Goal: Task Accomplishment & Management: Manage account settings

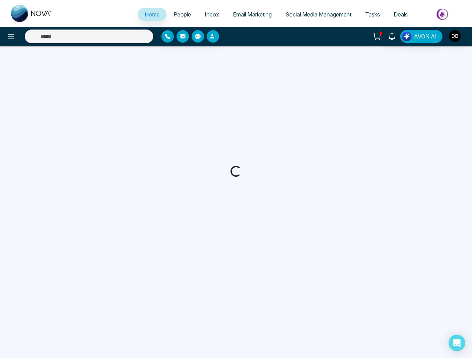
select select "*"
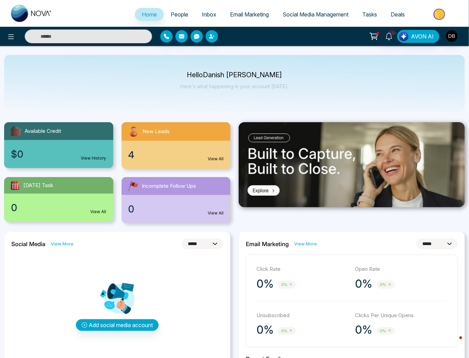
click at [173, 146] on div "4 View All" at bounding box center [176, 155] width 109 height 28
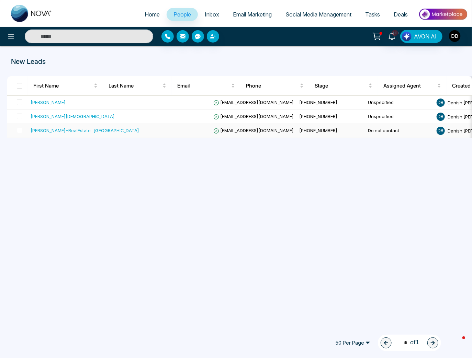
click at [70, 131] on div "[PERSON_NAME]-RealEstate-[GEOGRAPHIC_DATA]" at bounding box center [85, 130] width 108 height 7
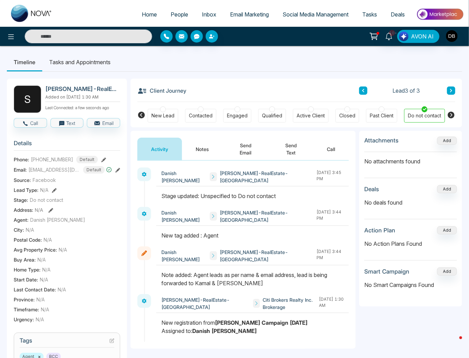
click at [367, 89] on button at bounding box center [363, 91] width 8 height 8
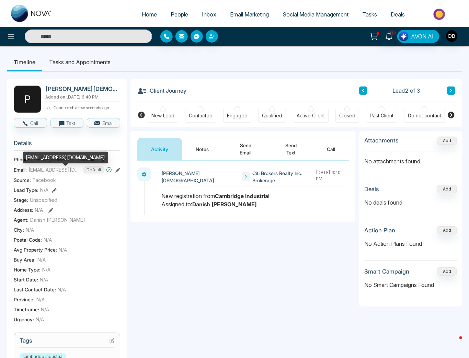
click at [46, 171] on span "[EMAIL_ADDRESS][DOMAIN_NAME]" at bounding box center [53, 169] width 51 height 7
copy span "[EMAIL_ADDRESS][DOMAIN_NAME]"
drag, startPoint x: 68, startPoint y: 161, endPoint x: 46, endPoint y: 161, distance: 22.7
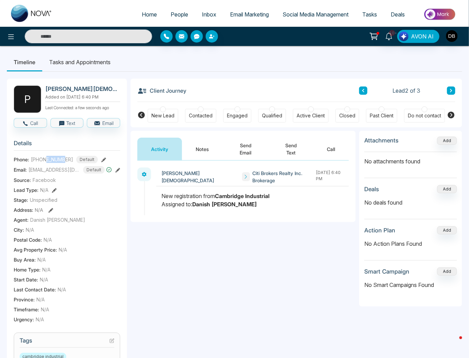
click at [46, 161] on span "[PHONE_NUMBER]" at bounding box center [52, 159] width 42 height 7
click at [60, 161] on span "[PHONE_NUMBER]" at bounding box center [52, 159] width 42 height 7
drag, startPoint x: 68, startPoint y: 164, endPoint x: 36, endPoint y: 163, distance: 31.9
click at [36, 163] on span "[PHONE_NUMBER]" at bounding box center [52, 159] width 42 height 7
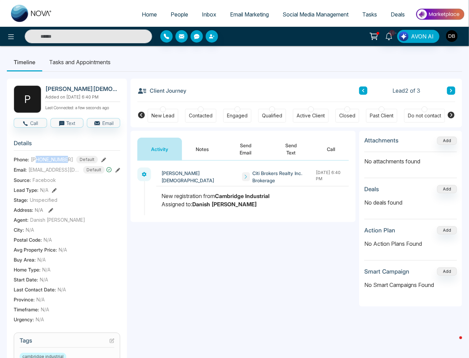
copy span "4165052329"
click at [406, 112] on div "Do not contact" at bounding box center [424, 116] width 41 height 14
click at [206, 149] on button "Notes" at bounding box center [202, 149] width 41 height 23
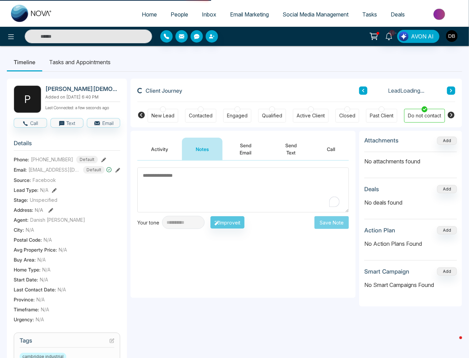
click at [211, 194] on textarea "To enrich screen reader interactions, please activate Accessibility in Grammarl…" at bounding box center [242, 190] width 211 height 45
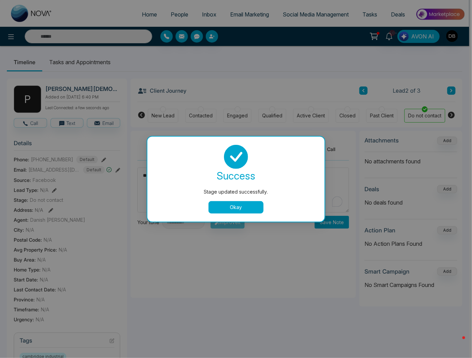
click at [248, 203] on button "Okay" at bounding box center [235, 207] width 55 height 12
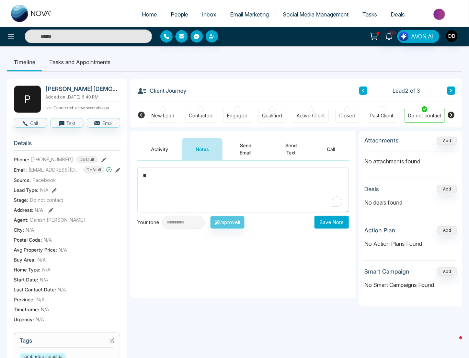
click at [248, 184] on textarea "**" at bounding box center [242, 190] width 211 height 45
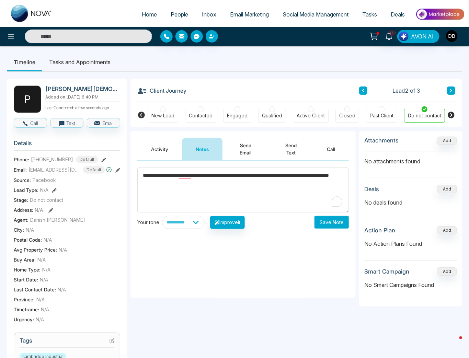
type textarea "**********"
click at [340, 224] on button "Save Note" at bounding box center [331, 222] width 34 height 13
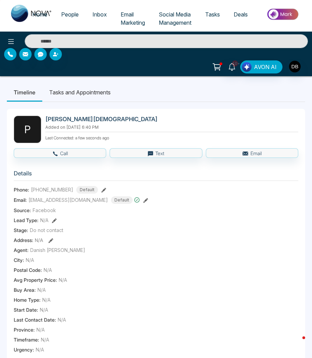
drag, startPoint x: 177, startPoint y: 307, endPoint x: 135, endPoint y: 302, distance: 43.1
click at [177, 307] on div "Start Date : N/A" at bounding box center [156, 309] width 284 height 7
drag, startPoint x: 196, startPoint y: 244, endPoint x: 102, endPoint y: 238, distance: 94.7
click at [196, 244] on section "Details Phone: +14165052329 Default Email: philbattista@hotmail.com Default Sou…" at bounding box center [156, 260] width 284 height 191
click at [64, 200] on span "[EMAIL_ADDRESS][DOMAIN_NAME]" at bounding box center [67, 199] width 79 height 7
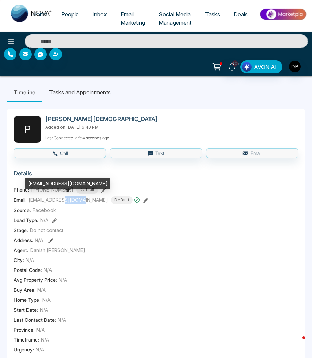
click at [64, 200] on span "[EMAIL_ADDRESS][DOMAIN_NAME]" at bounding box center [67, 199] width 79 height 7
copy span "[EMAIL_ADDRESS][DOMAIN_NAME]"
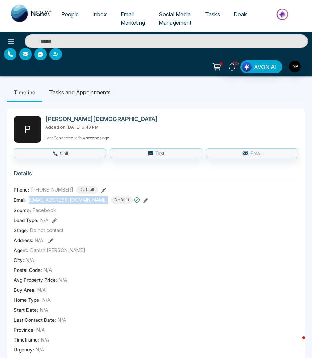
copy span "[EMAIL_ADDRESS][DOMAIN_NAME]"
click at [61, 191] on span "[PHONE_NUMBER]" at bounding box center [52, 189] width 42 height 7
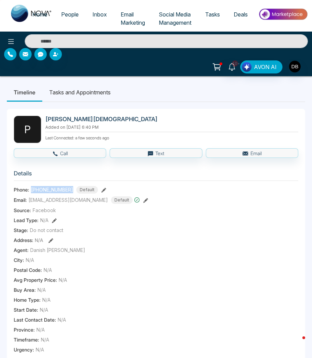
click at [61, 191] on span "[PHONE_NUMBER]" at bounding box center [52, 189] width 42 height 7
copy span "[PHONE_NUMBER]"
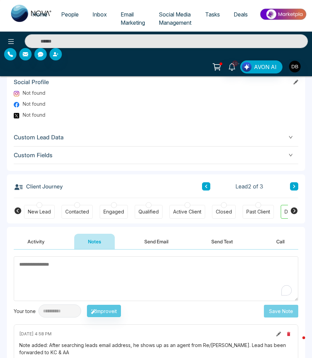
scroll to position [435, 0]
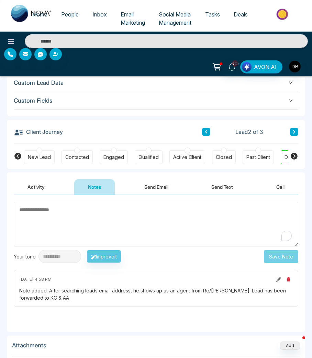
click at [72, 285] on div "September 16 2025 | 4:58 PM Note added: After searching leads email address, he…" at bounding box center [156, 288] width 284 height 37
click at [54, 287] on div "Note added: After searching leads email address, he shows up as an agent from R…" at bounding box center [155, 294] width 273 height 14
click at [50, 289] on div "Note added: After searching leads email address, he shows up as an agent from R…" at bounding box center [155, 294] width 273 height 14
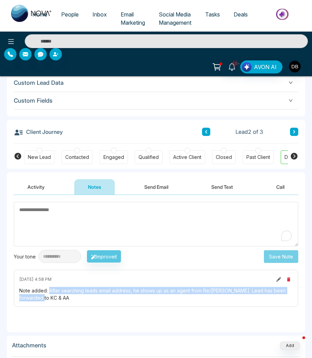
drag, startPoint x: 49, startPoint y: 289, endPoint x: 73, endPoint y: 296, distance: 25.1
click at [73, 296] on div "Note added: After searching leads email address, he shows up as an agent from R…" at bounding box center [155, 294] width 273 height 14
copy div "After searching leads email address, he shows up as an agent from Re/Max. Lead …"
click at [43, 192] on button "Activity" at bounding box center [36, 186] width 45 height 15
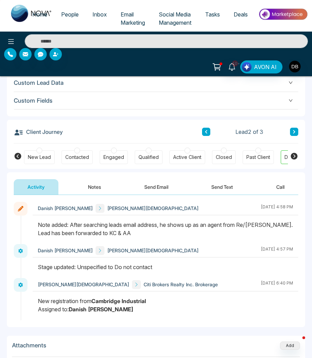
drag, startPoint x: 38, startPoint y: 299, endPoint x: 151, endPoint y: 293, distance: 113.1
click at [151, 293] on div "Phil Battista Citi Brokers Realty Inc. Brokerage September 15 2025 | 6:40 PM" at bounding box center [165, 299] width 265 height 42
click at [206, 130] on icon at bounding box center [206, 131] width 2 height 3
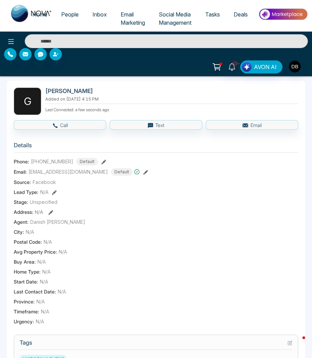
scroll to position [55, 0]
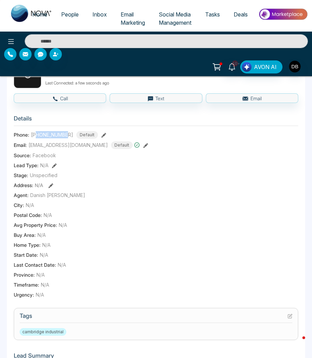
drag, startPoint x: 68, startPoint y: 135, endPoint x: 37, endPoint y: 133, distance: 30.9
click at [37, 133] on div "+16479744510 Default" at bounding box center [64, 135] width 67 height 8
copy span "6479744510"
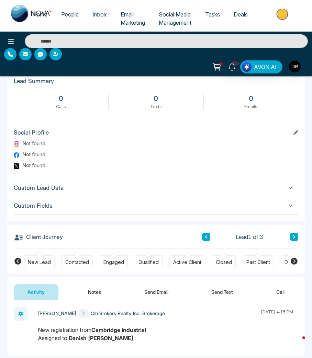
scroll to position [385, 0]
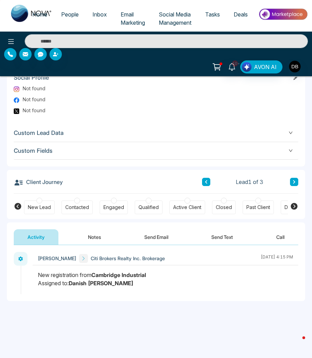
click at [293, 203] on icon at bounding box center [293, 206] width 7 height 7
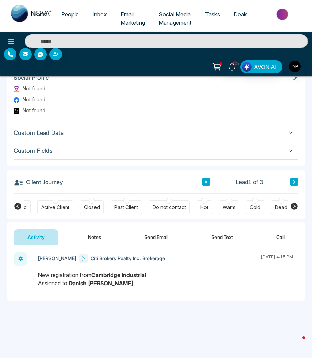
click at [159, 208] on div "Do not contact" at bounding box center [168, 207] width 33 height 7
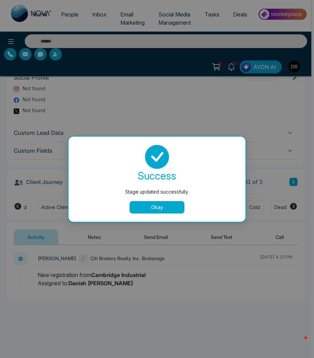
click at [136, 210] on button "Okay" at bounding box center [157, 207] width 55 height 12
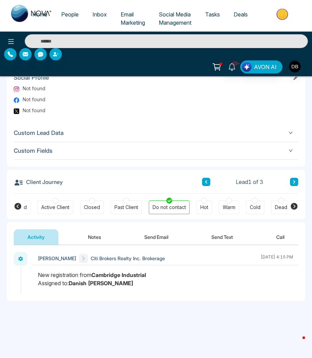
click at [98, 238] on button "Notes" at bounding box center [94, 236] width 41 height 15
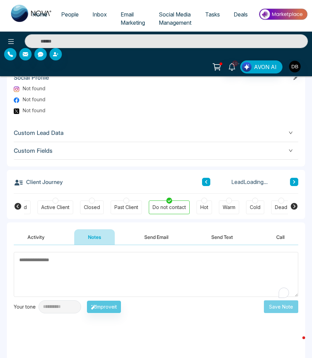
drag, startPoint x: 96, startPoint y: 260, endPoint x: 96, endPoint y: 279, distance: 18.9
click at [95, 266] on textarea "To enrich screen reader interactions, please activate Accessibility in Grammarl…" at bounding box center [156, 274] width 284 height 45
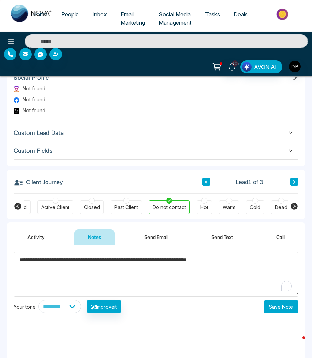
type textarea "**********"
click at [288, 303] on button "Save Note" at bounding box center [281, 306] width 34 height 13
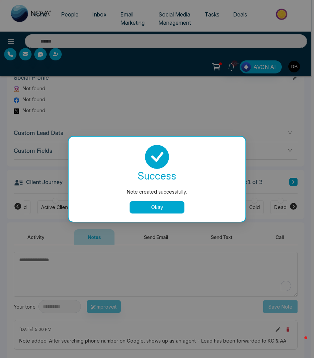
click at [146, 207] on button "Okay" at bounding box center [157, 207] width 55 height 12
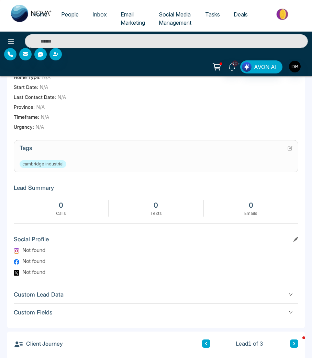
scroll to position [160, 0]
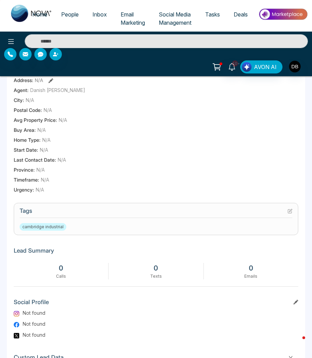
click at [130, 224] on div "cambridge industrial" at bounding box center [156, 227] width 273 height 8
click at [287, 211] on h3 "Tags" at bounding box center [156, 212] width 273 height 11
click at [288, 211] on icon at bounding box center [289, 211] width 5 height 5
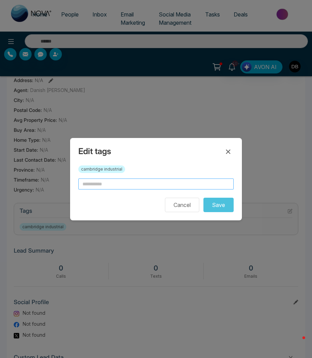
click at [128, 189] on input "text" at bounding box center [155, 184] width 155 height 11
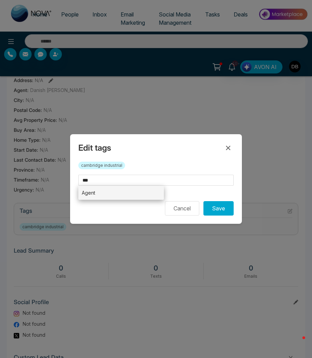
click at [99, 192] on li "Agent" at bounding box center [120, 193] width 85 height 14
type input "*****"
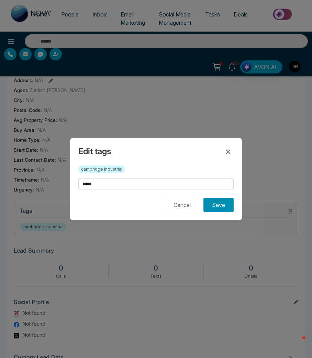
click at [214, 207] on button "Save" at bounding box center [218, 205] width 30 height 14
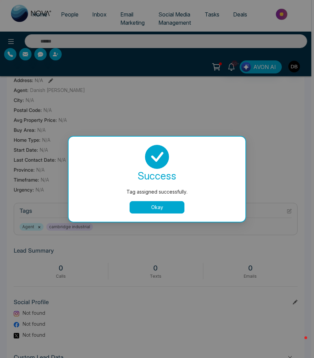
drag, startPoint x: 184, startPoint y: 204, endPoint x: 172, endPoint y: 206, distance: 12.6
click at [183, 204] on button "Okay" at bounding box center [157, 207] width 55 height 12
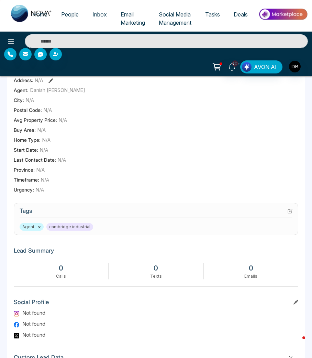
click at [169, 206] on section "Tags Agent × cambridge industrial" at bounding box center [156, 219] width 284 height 32
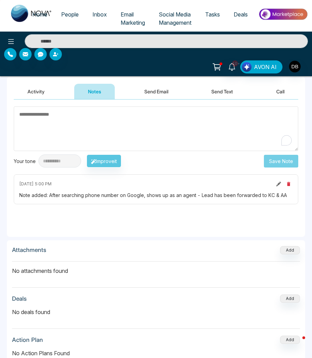
scroll to position [490, 0]
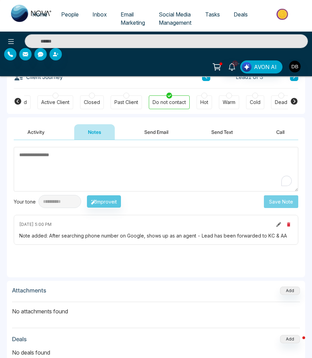
click at [128, 236] on div "Note added: After searching phone number on Google, shows up as an agent - Lead…" at bounding box center [155, 235] width 273 height 7
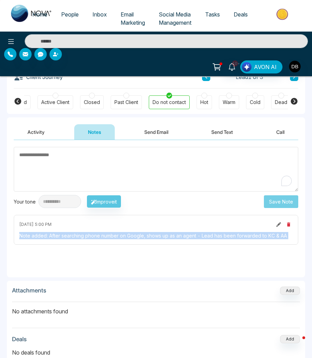
click at [128, 236] on div "Note added: After searching phone number on Google, shows up as an agent - Lead…" at bounding box center [155, 235] width 273 height 7
click at [61, 237] on div "Note added: After searching phone number on Google, shows up as an agent - Lead…" at bounding box center [155, 235] width 273 height 7
drag, startPoint x: 49, startPoint y: 236, endPoint x: 287, endPoint y: 231, distance: 238.0
click at [287, 229] on div "September 16 2025 | 5:00 PM Note added: After searching phone number on Google,…" at bounding box center [156, 230] width 284 height 30
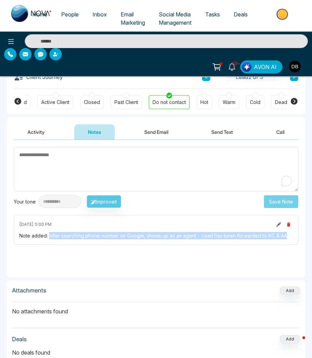
copy div "After searching phone number on Google, shows up as an agent - Lead has been fo…"
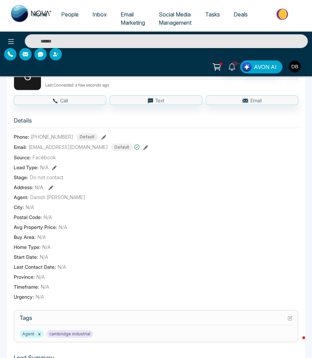
scroll to position [0, 0]
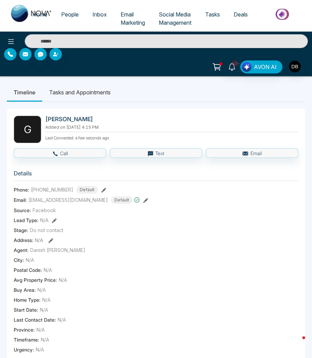
click at [46, 203] on span "[EMAIL_ADDRESS][DOMAIN_NAME]" at bounding box center [67, 199] width 79 height 7
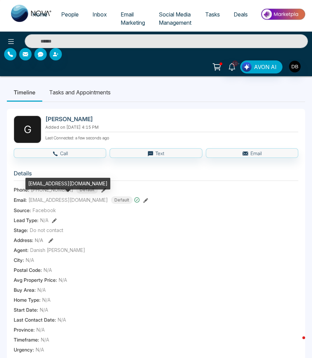
click at [49, 199] on span "[EMAIL_ADDRESS][DOMAIN_NAME]" at bounding box center [67, 199] width 79 height 7
copy span "[EMAIL_ADDRESS][DOMAIN_NAME]"
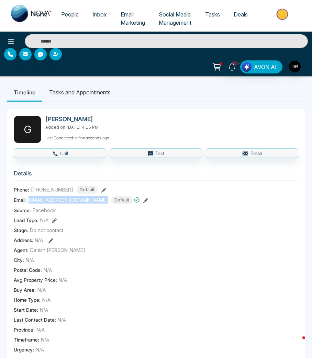
copy span "[EMAIL_ADDRESS][DOMAIN_NAME]"
click at [113, 219] on div "Lead Type: N/A" at bounding box center [156, 220] width 284 height 7
click at [59, 191] on span "[PHONE_NUMBER]" at bounding box center [52, 189] width 42 height 7
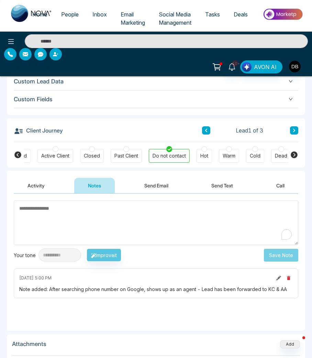
scroll to position [439, 0]
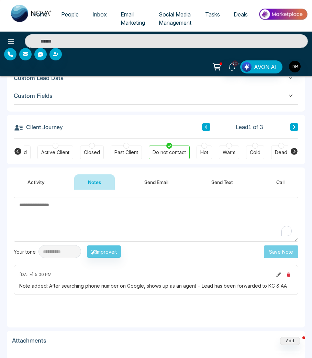
drag, startPoint x: 34, startPoint y: 181, endPoint x: 37, endPoint y: 183, distance: 3.8
click at [34, 181] on button "Activity" at bounding box center [36, 181] width 45 height 15
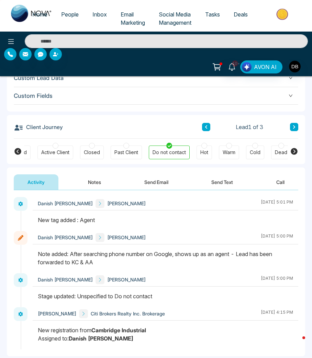
drag, startPoint x: 152, startPoint y: 328, endPoint x: 33, endPoint y: 328, distance: 118.8
click at [33, 328] on div at bounding box center [165, 337] width 265 height 23
click at [88, 186] on button "Notes" at bounding box center [94, 181] width 41 height 15
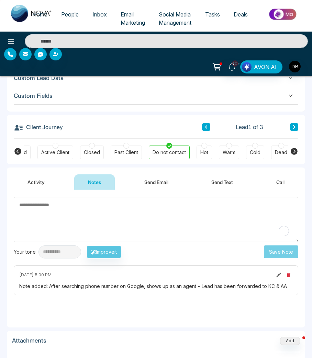
click at [49, 285] on div "Note added: After searching phone number on Google, shows up as an agent - Lead…" at bounding box center [155, 286] width 273 height 7
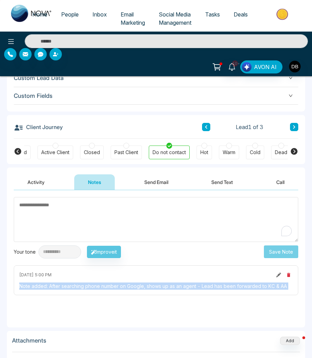
click at [49, 285] on div "Note added: After searching phone number on Google, shows up as an agent - Lead…" at bounding box center [155, 286] width 273 height 7
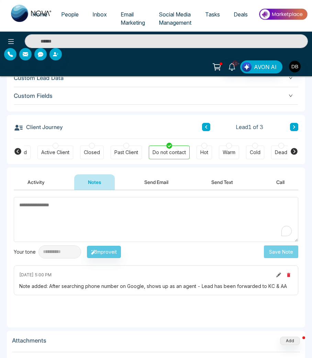
click at [158, 214] on textarea "To enrich screen reader interactions, please activate Accessibility in Grammarl…" at bounding box center [156, 219] width 284 height 45
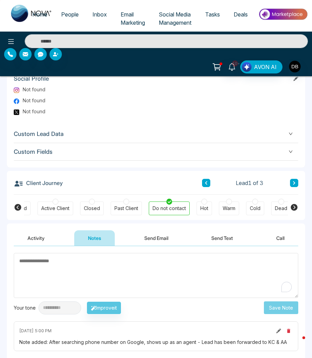
scroll to position [385, 0]
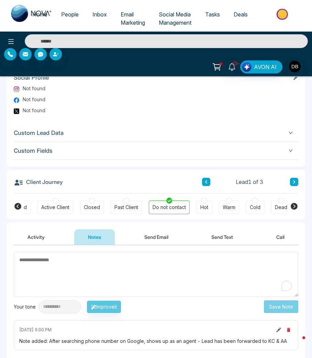
click at [299, 178] on div "Client Journey Lead 1 of 3 New Lead Contacted Engaged Qualified Active Client C…" at bounding box center [156, 194] width 298 height 49
click at [292, 183] on icon at bounding box center [293, 182] width 3 height 4
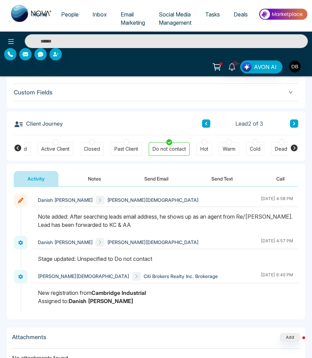
scroll to position [435, 0]
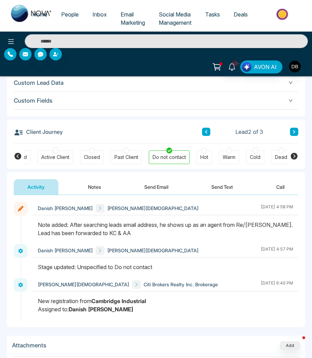
click at [294, 131] on icon at bounding box center [294, 131] width 2 height 3
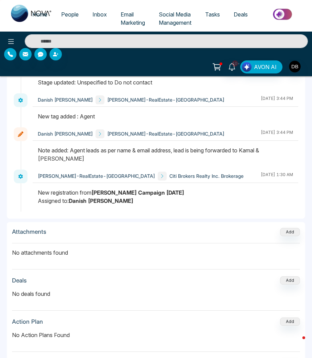
scroll to position [439, 0]
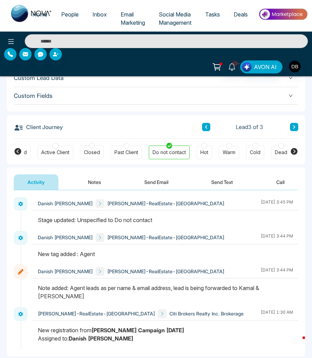
click at [202, 126] on button at bounding box center [206, 127] width 8 height 8
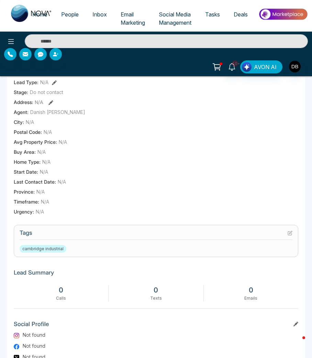
scroll to position [165, 0]
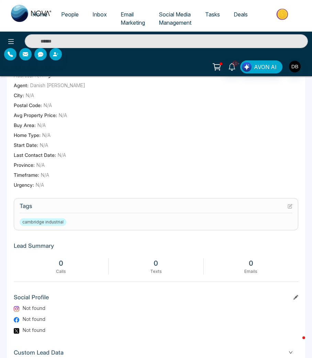
click at [244, 212] on h3 "Tags" at bounding box center [156, 208] width 273 height 11
click at [287, 205] on icon at bounding box center [289, 206] width 5 height 5
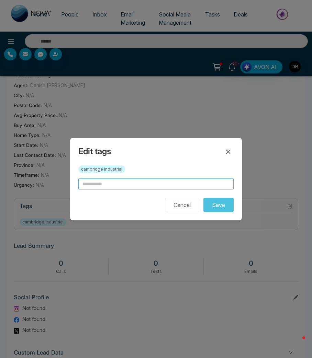
click at [106, 180] on input "text" at bounding box center [155, 184] width 155 height 11
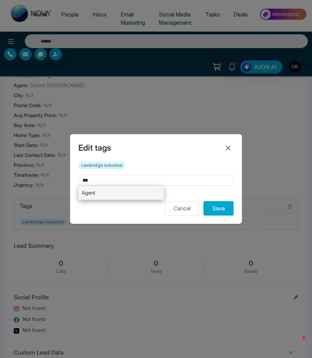
click at [108, 198] on li "Agent" at bounding box center [120, 193] width 85 height 14
type input "*****"
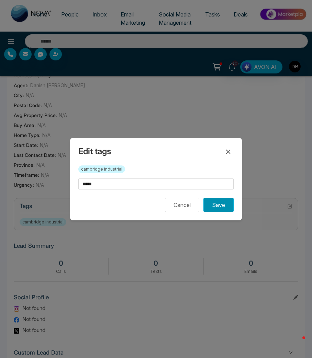
click at [225, 211] on button "Save" at bounding box center [218, 205] width 30 height 14
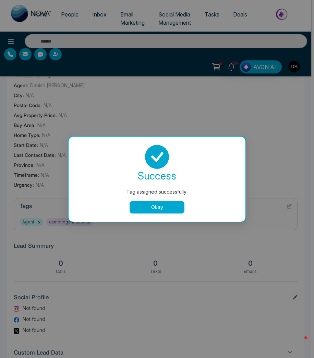
click at [153, 213] on div "success Tag assigned successfully. Okay" at bounding box center [157, 179] width 177 height 85
click at [162, 207] on button "Okay" at bounding box center [157, 207] width 55 height 12
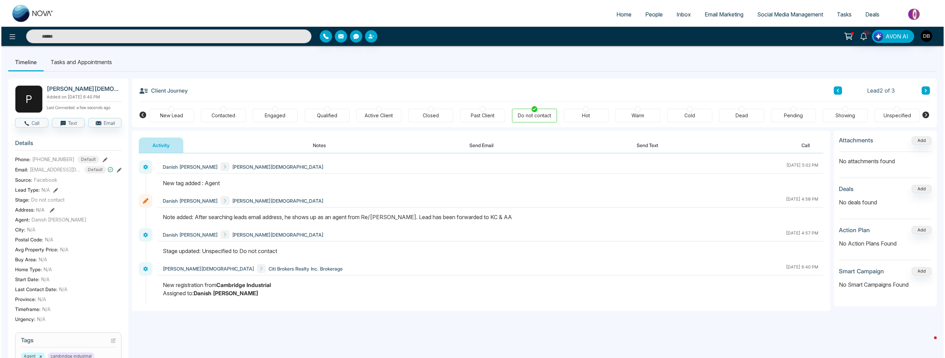
scroll to position [0, 0]
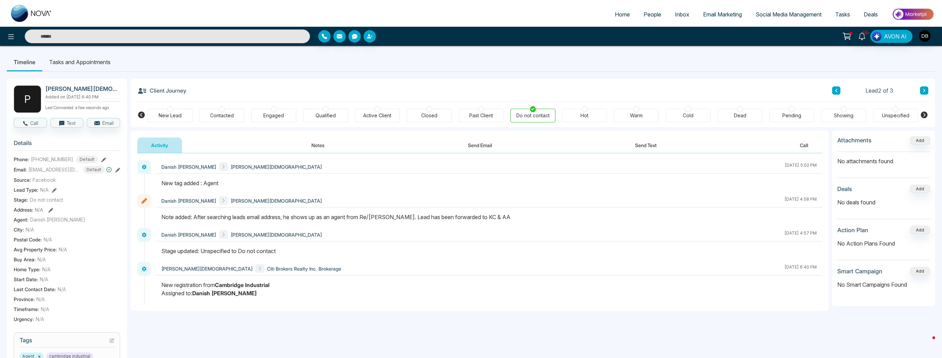
click at [40, 19] on img at bounding box center [31, 13] width 41 height 17
select select "*"
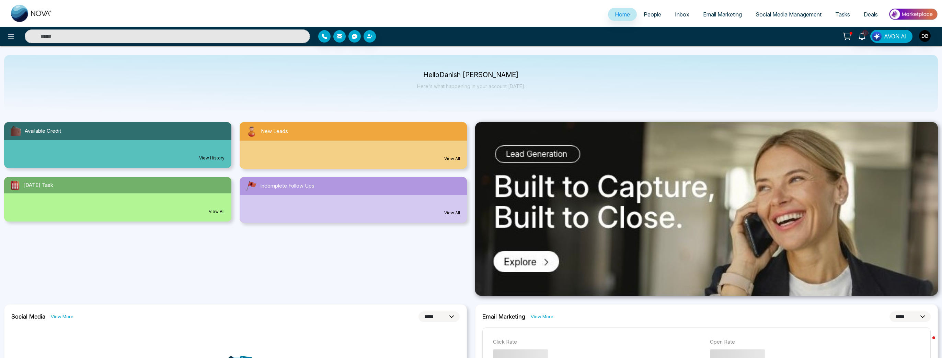
click at [459, 157] on link "View All" at bounding box center [452, 159] width 16 height 6
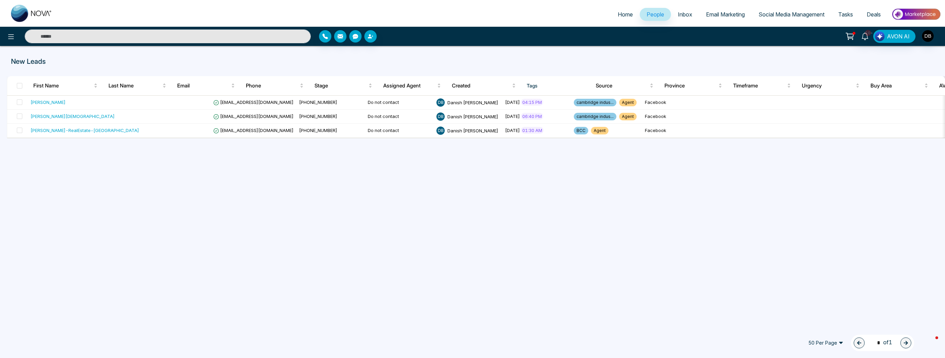
click at [834, 342] on span "50 Per Page" at bounding box center [825, 343] width 45 height 11
click at [813, 327] on div "100 Per Page" at bounding box center [825, 330] width 36 height 8
click at [833, 336] on div "100 Per Page 50 100 10 Per Page 20 Per Page 50 Per Page 100 Per Page 1 * of 1" at bounding box center [858, 343] width 111 height 16
click at [828, 341] on span "100 Per Page" at bounding box center [825, 343] width 45 height 11
click at [824, 309] on div "20 Per Page" at bounding box center [825, 308] width 36 height 8
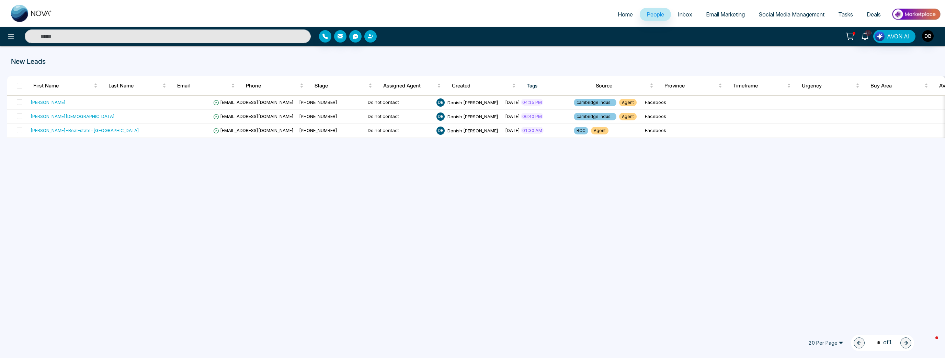
click at [375, 35] on button "button" at bounding box center [370, 36] width 12 height 12
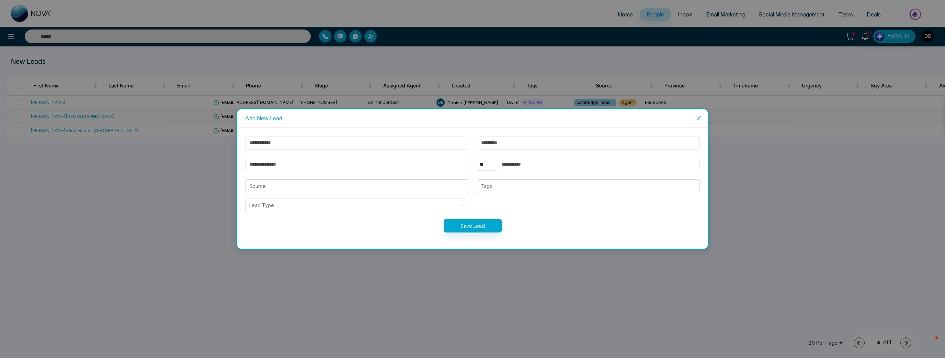
click at [696, 114] on span "Close" at bounding box center [698, 118] width 19 height 19
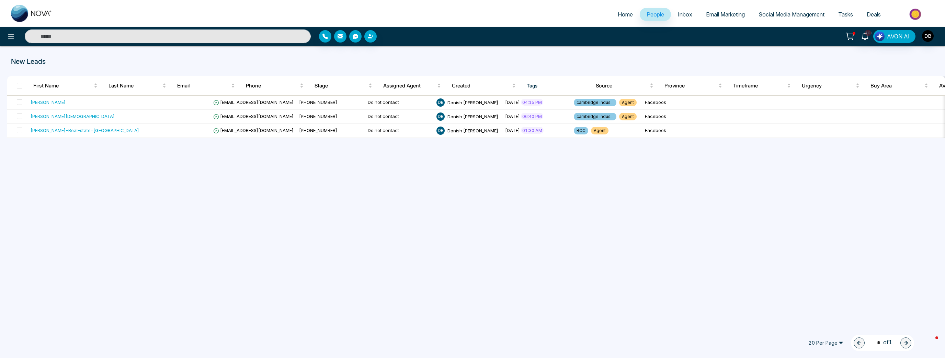
click at [21, 48] on div "New Leads First Name Last Name Email Phone Stage Assigned Agent Created Tags So…" at bounding box center [472, 185] width 945 height 279
click at [21, 54] on div "New Leads First Name Last Name Email Phone Stage Assigned Agent Created Tags So…" at bounding box center [472, 185] width 945 height 279
click at [21, 59] on p "New Leads" at bounding box center [317, 61] width 612 height 10
click at [9, 28] on div "10+ AVON AI" at bounding box center [472, 36] width 945 height 19
click at [10, 38] on icon at bounding box center [11, 37] width 8 height 8
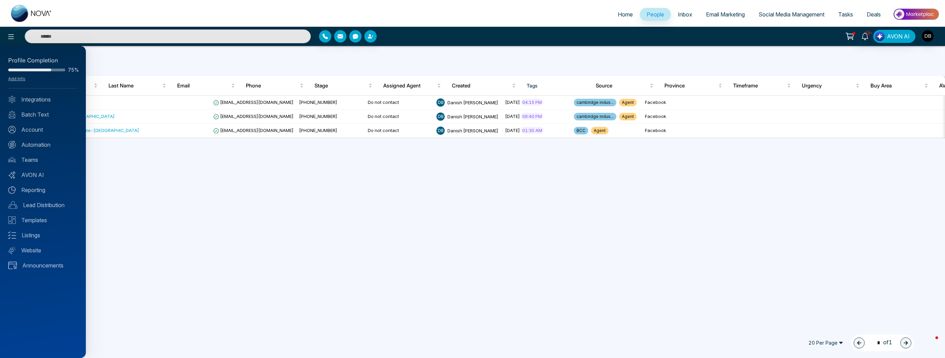
click at [108, 207] on div at bounding box center [472, 179] width 945 height 358
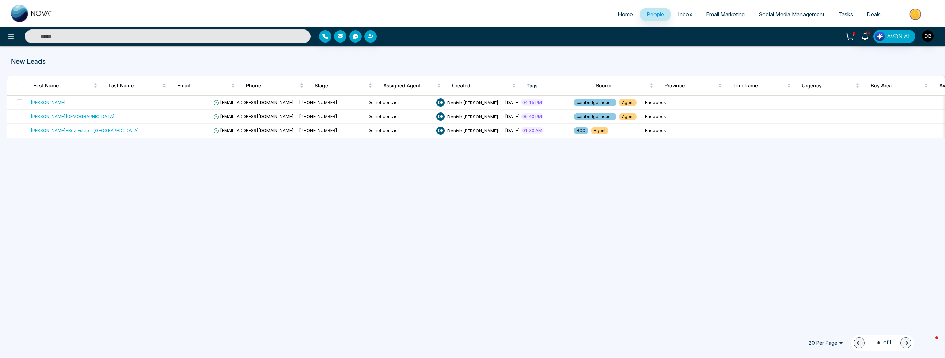
click at [40, 13] on img at bounding box center [31, 13] width 41 height 17
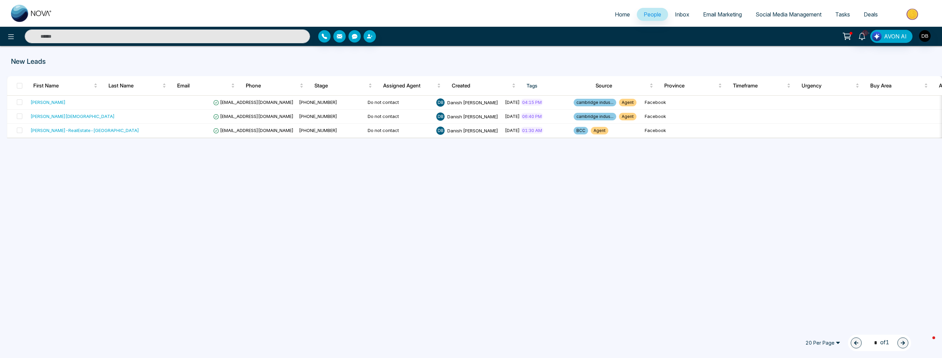
select select "*"
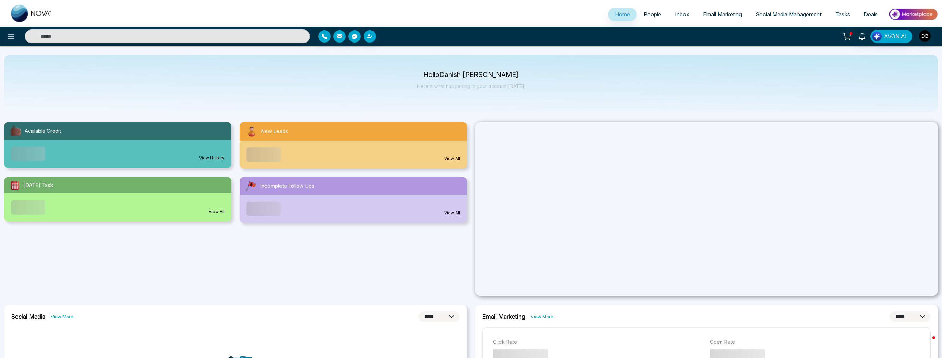
click at [650, 12] on span "People" at bounding box center [653, 14] width 18 height 7
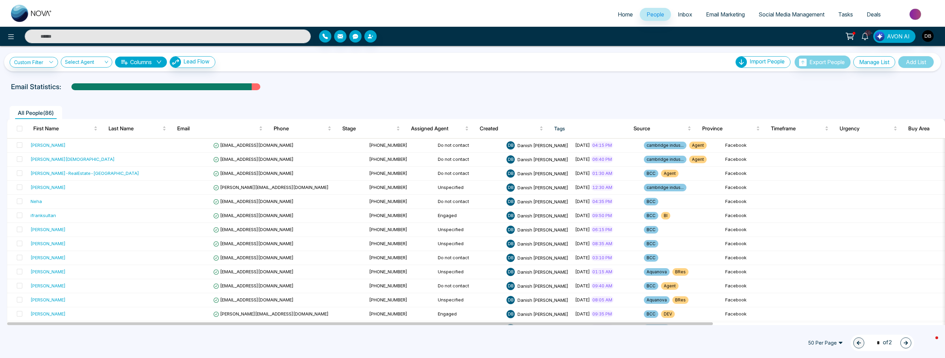
click at [38, 16] on img at bounding box center [31, 13] width 41 height 17
select select "*"
